Goal: Register for event/course

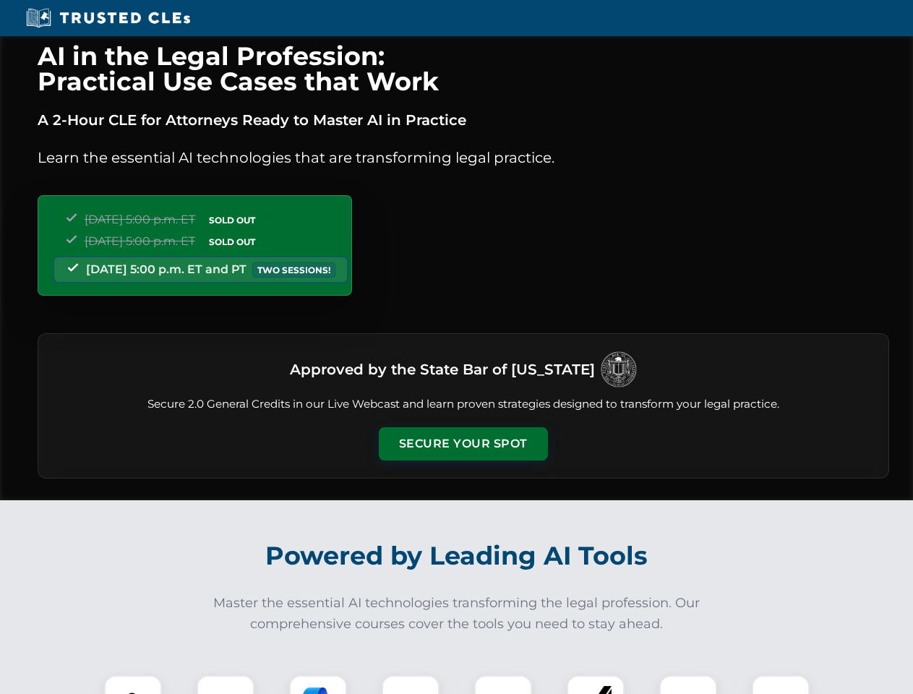
click at [462, 444] on button "Secure Your Spot" at bounding box center [463, 443] width 169 height 33
click at [133, 684] on img at bounding box center [133, 704] width 42 height 42
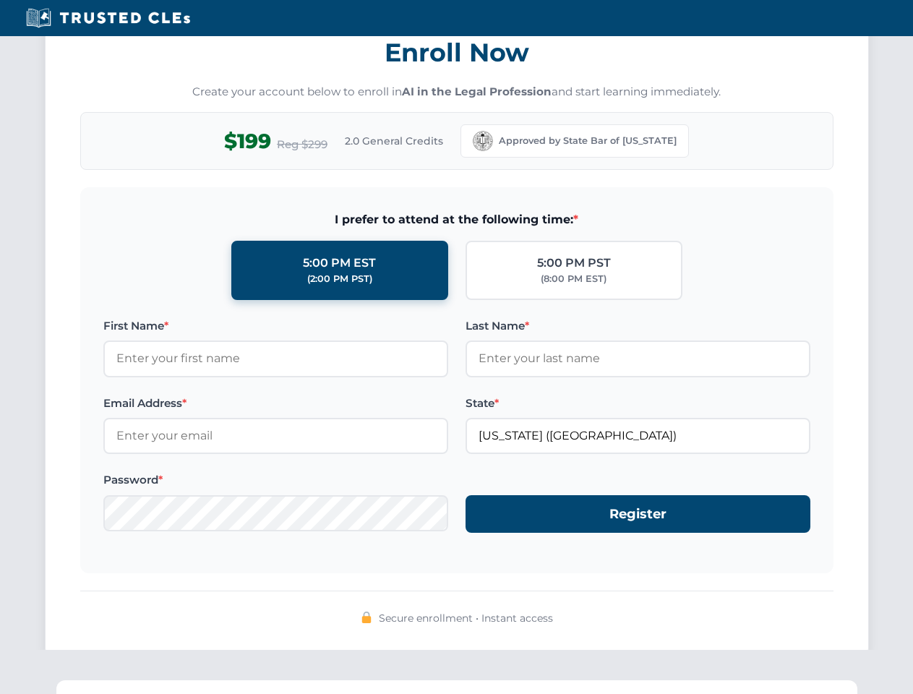
scroll to position [1418, 0]
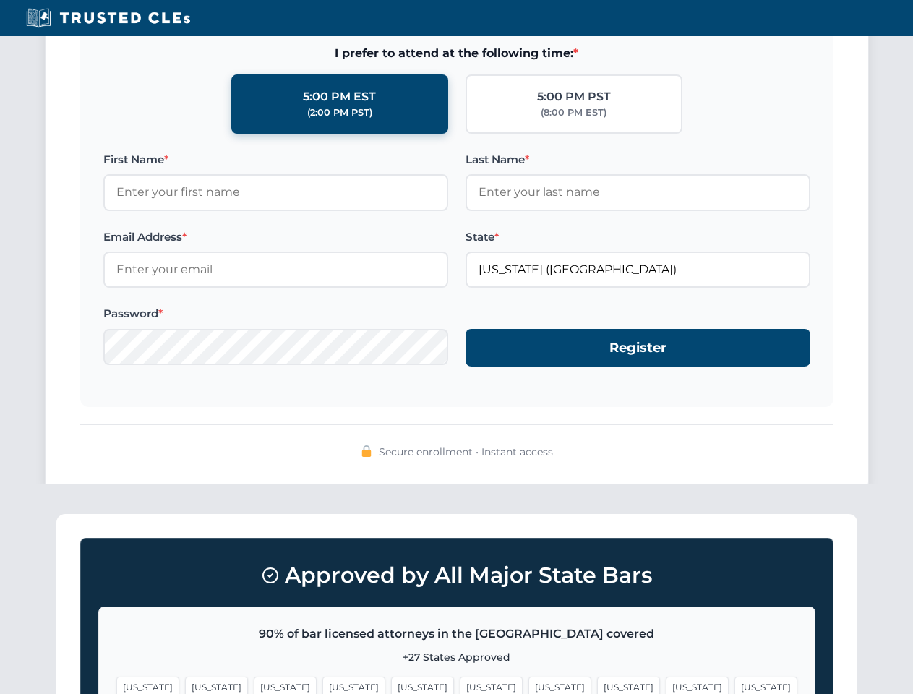
click at [665, 684] on span "[US_STATE]" at bounding box center [696, 686] width 63 height 21
